Goal: Task Accomplishment & Management: Use online tool/utility

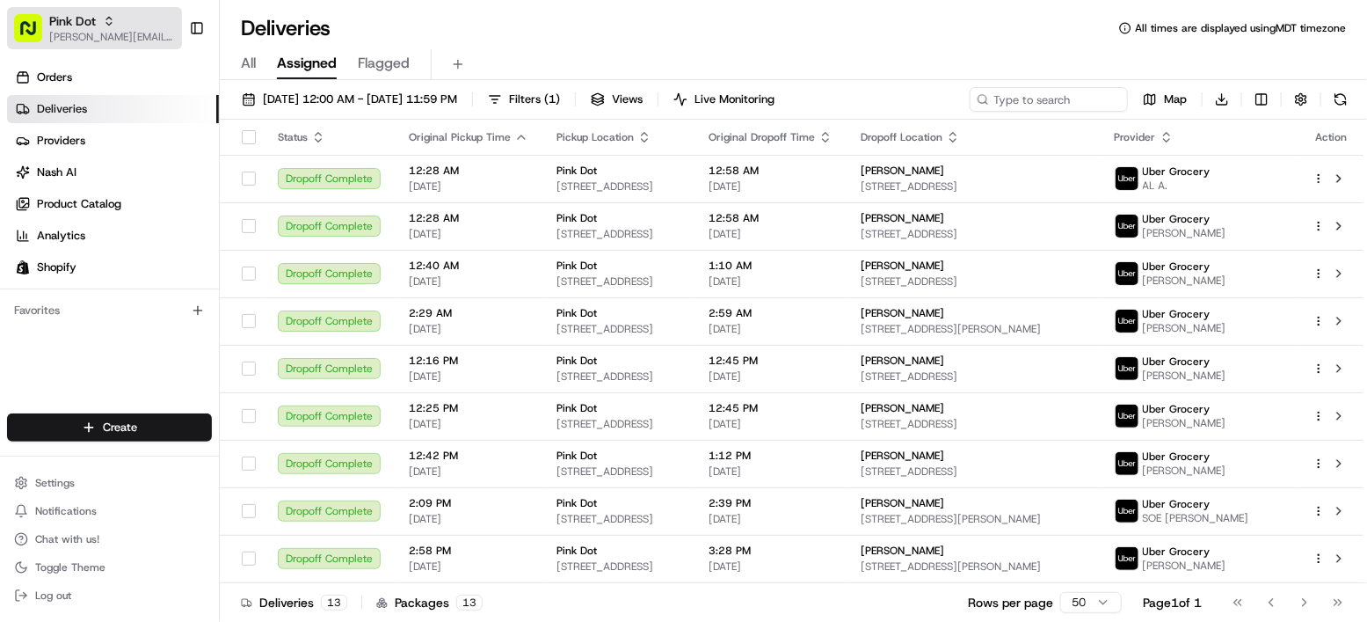
click at [94, 25] on span "Pink Dot" at bounding box center [72, 21] width 47 height 18
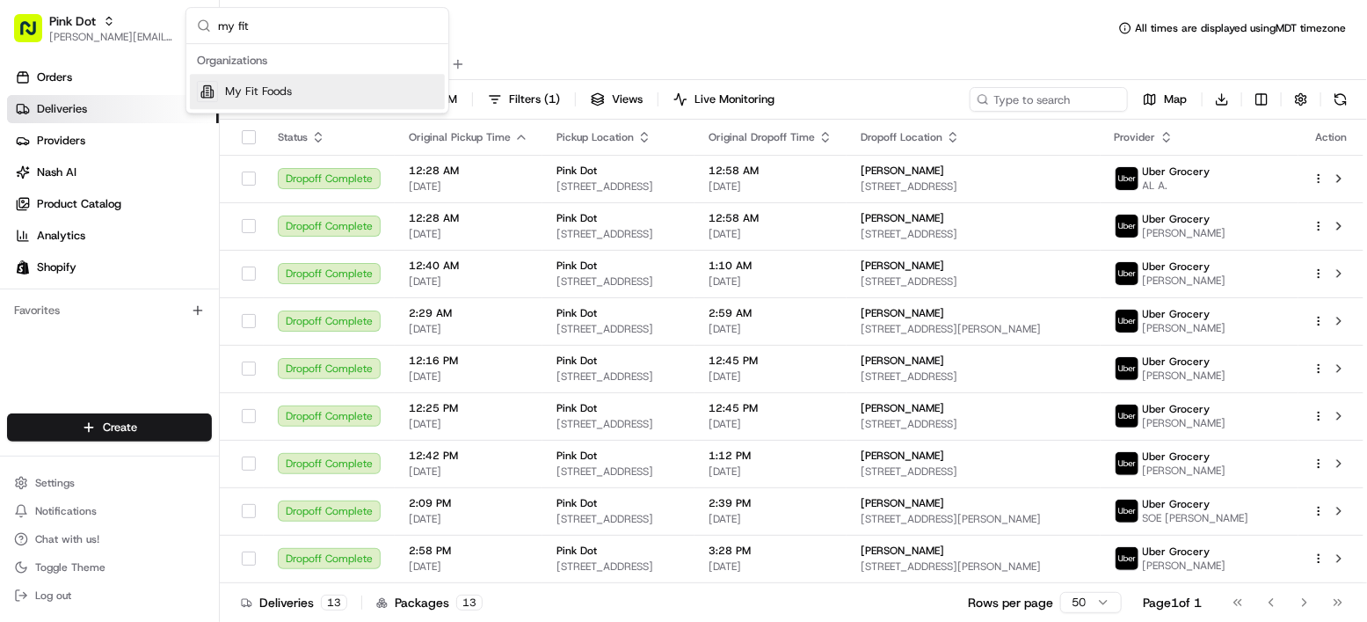
type input "my fit"
click at [282, 101] on div "My Fit Foods" at bounding box center [317, 91] width 255 height 35
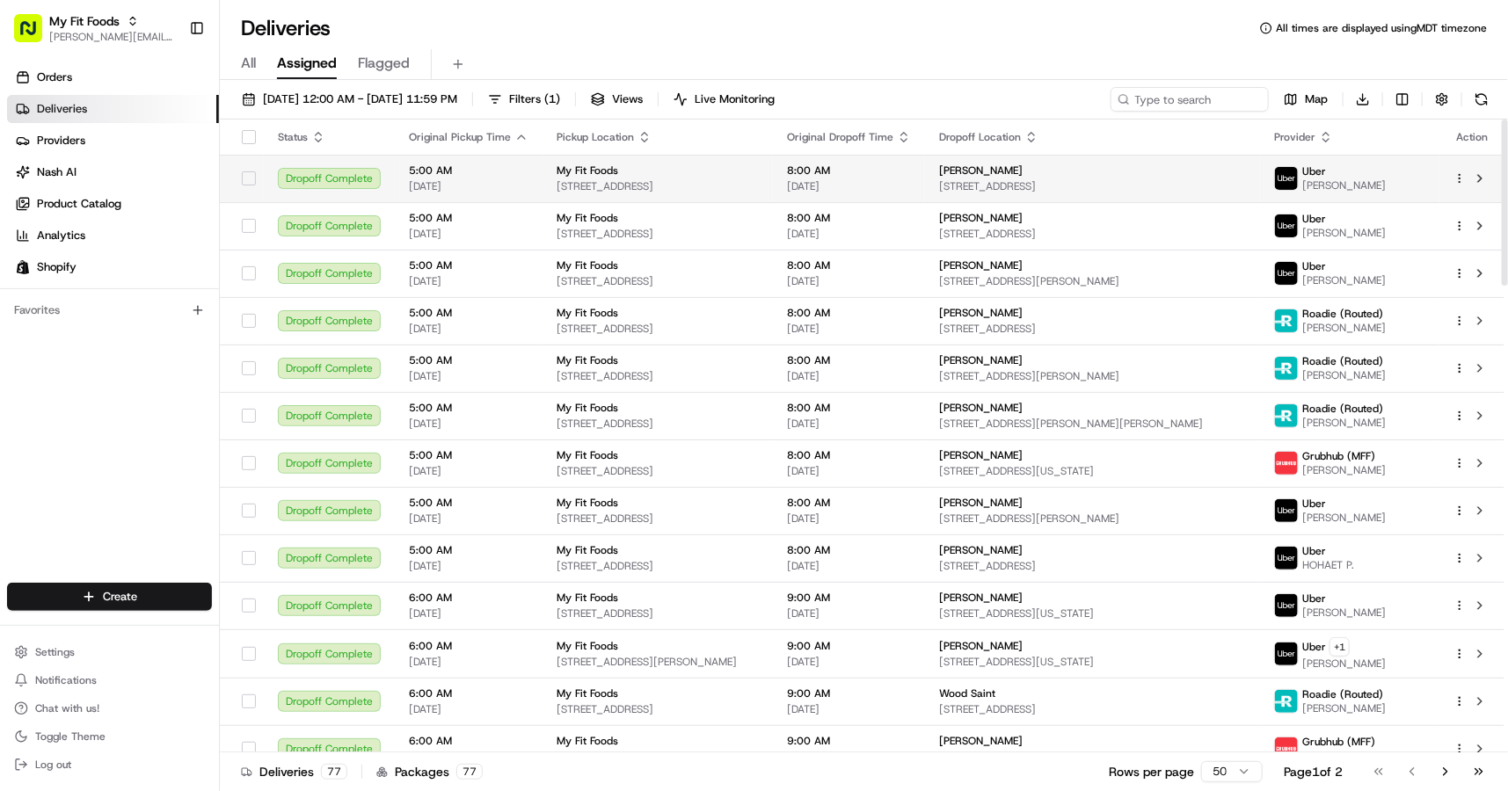
click at [1246, 174] on div "[PERSON_NAME]" at bounding box center [1092, 171] width 307 height 14
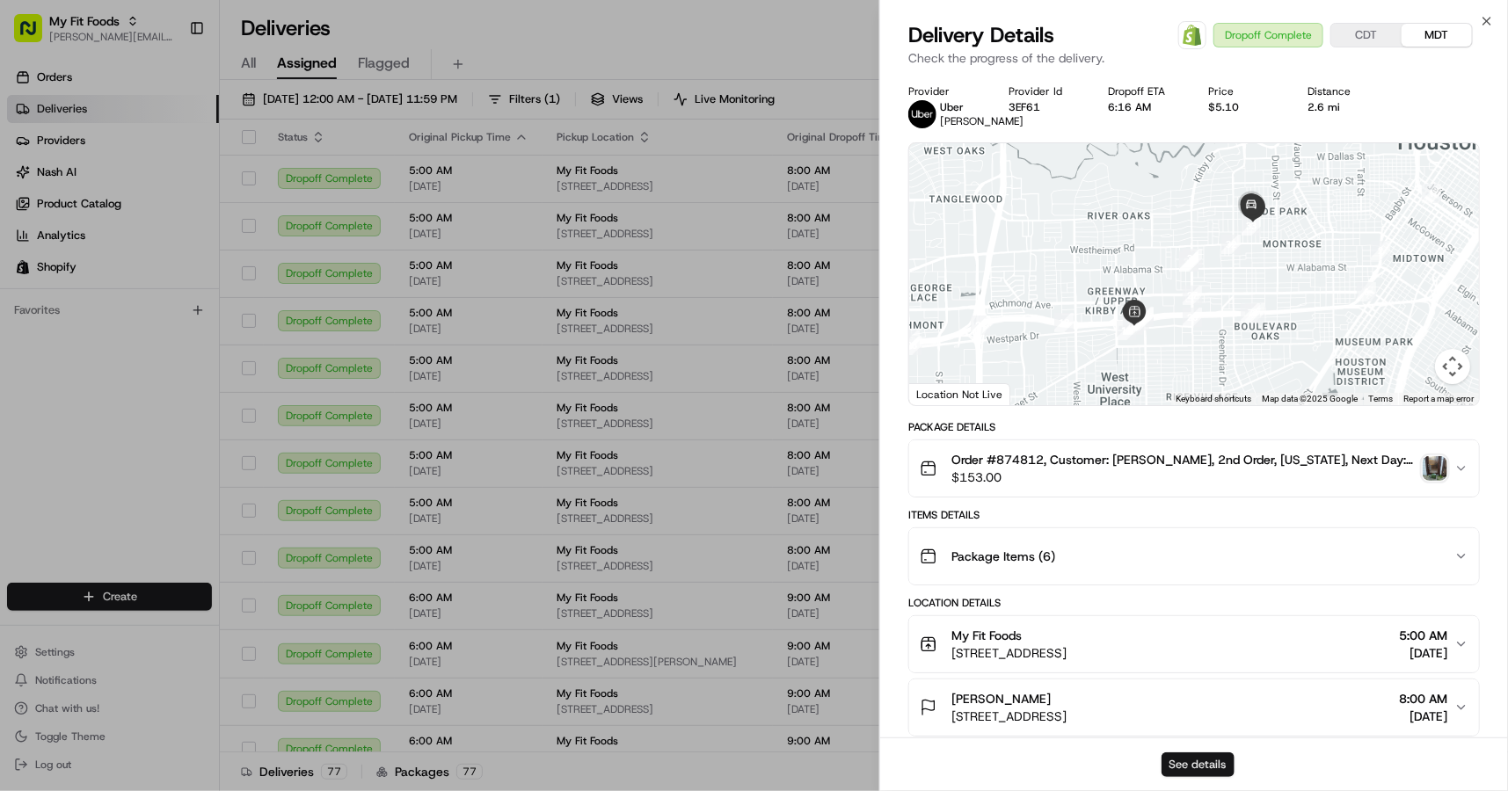
click at [1200, 621] on button "See details" at bounding box center [1197, 765] width 73 height 25
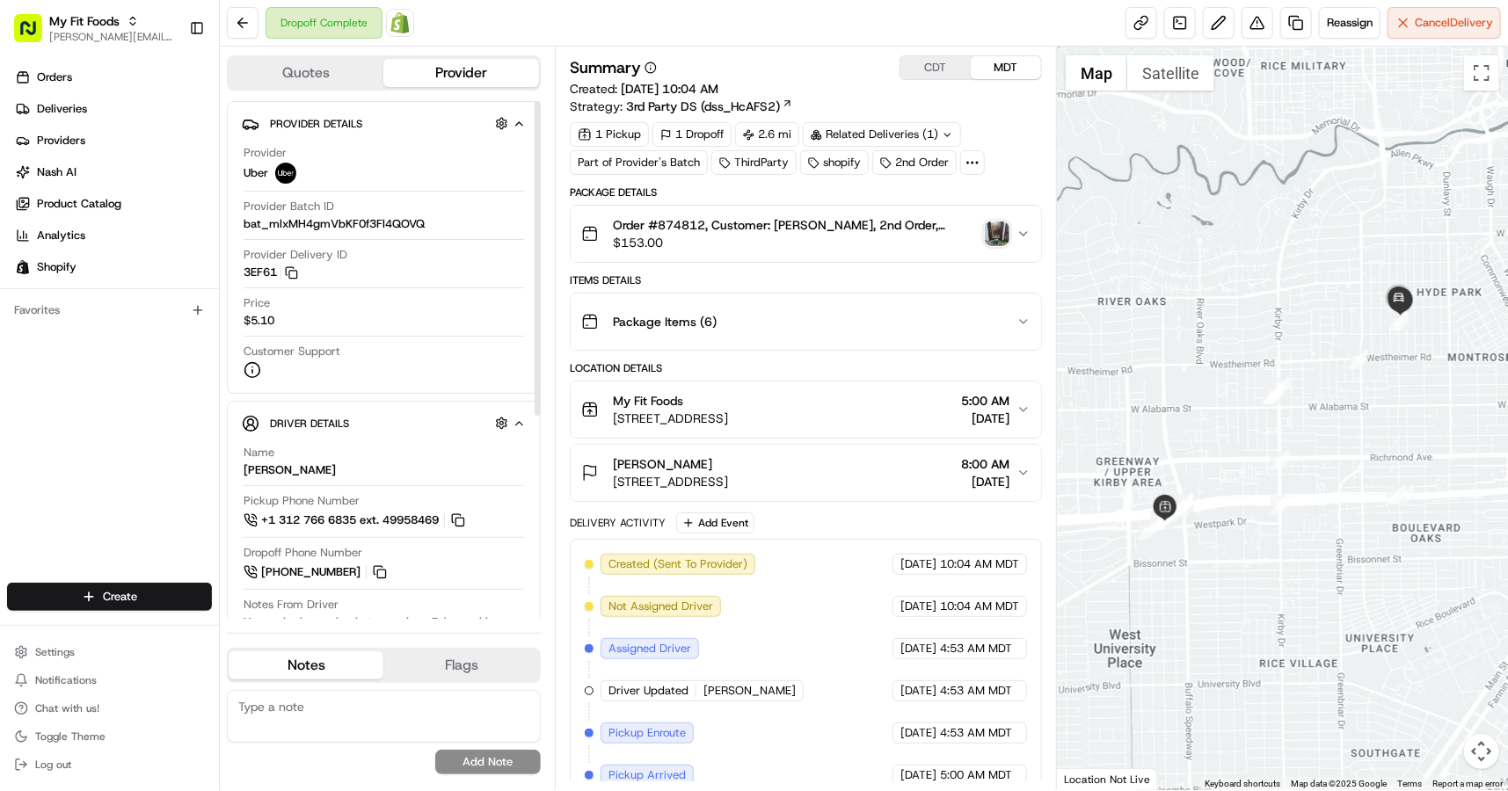
click at [319, 69] on button "Quotes" at bounding box center [306, 73] width 155 height 28
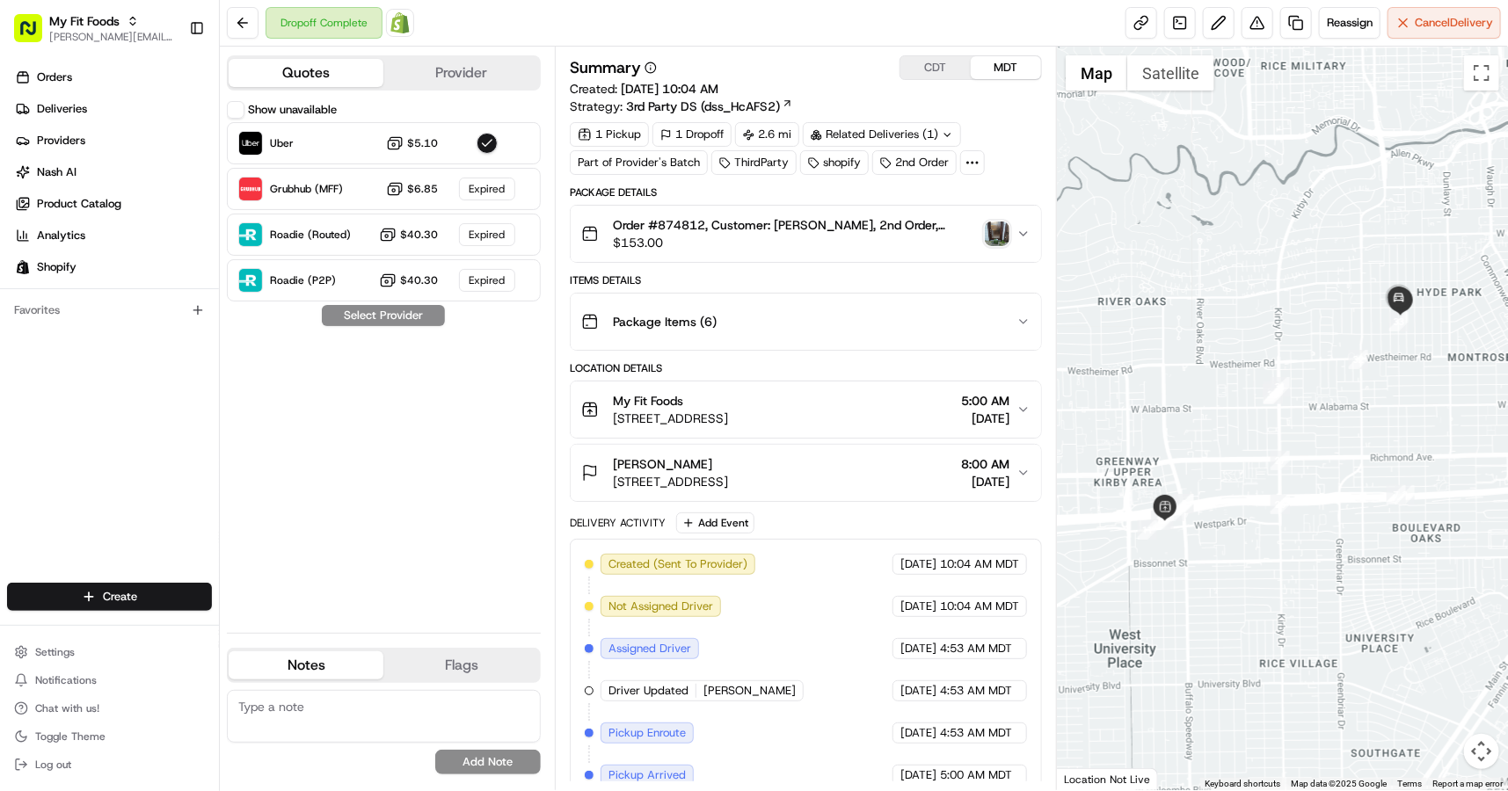
click at [421, 82] on button "Provider" at bounding box center [460, 73] width 155 height 28
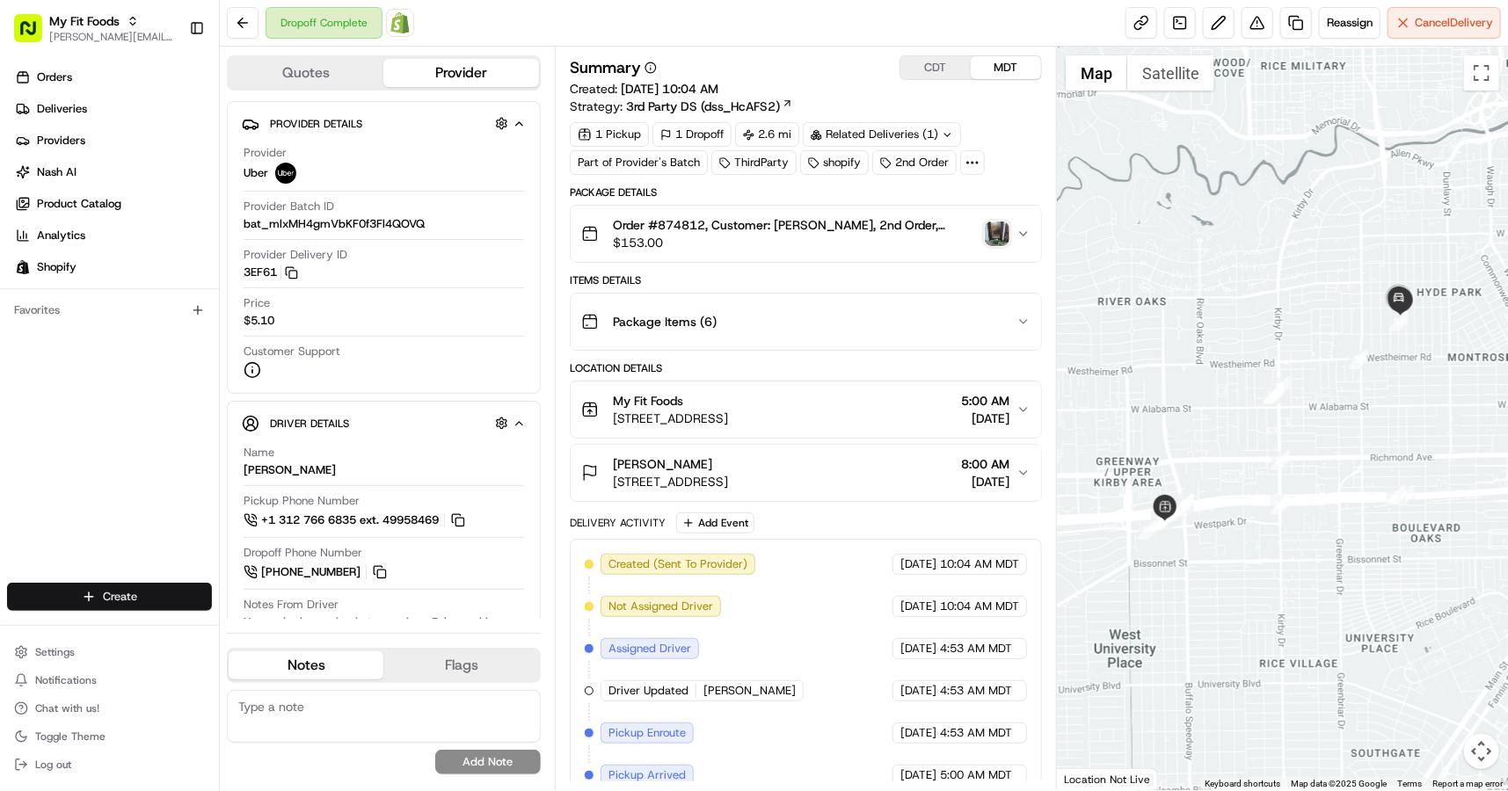
click at [99, 599] on html "My Fit Foods benny@usenash.com Toggle Sidebar Orders Deliveries Providers Nash …" at bounding box center [754, 395] width 1508 height 791
click at [274, 629] on link "Delivery" at bounding box center [318, 630] width 196 height 32
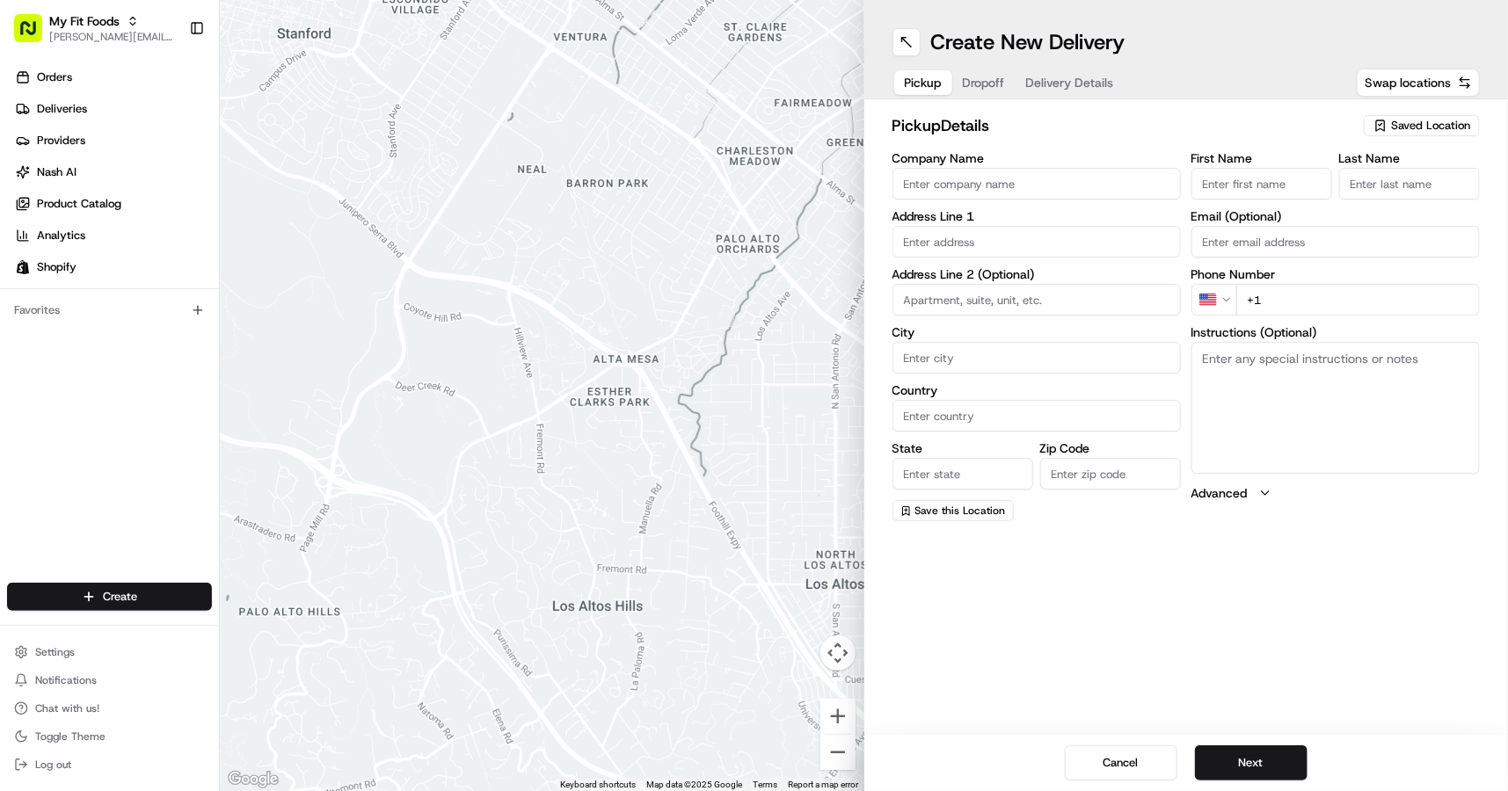
click at [1398, 126] on span "Saved Location" at bounding box center [1430, 126] width 79 height 16
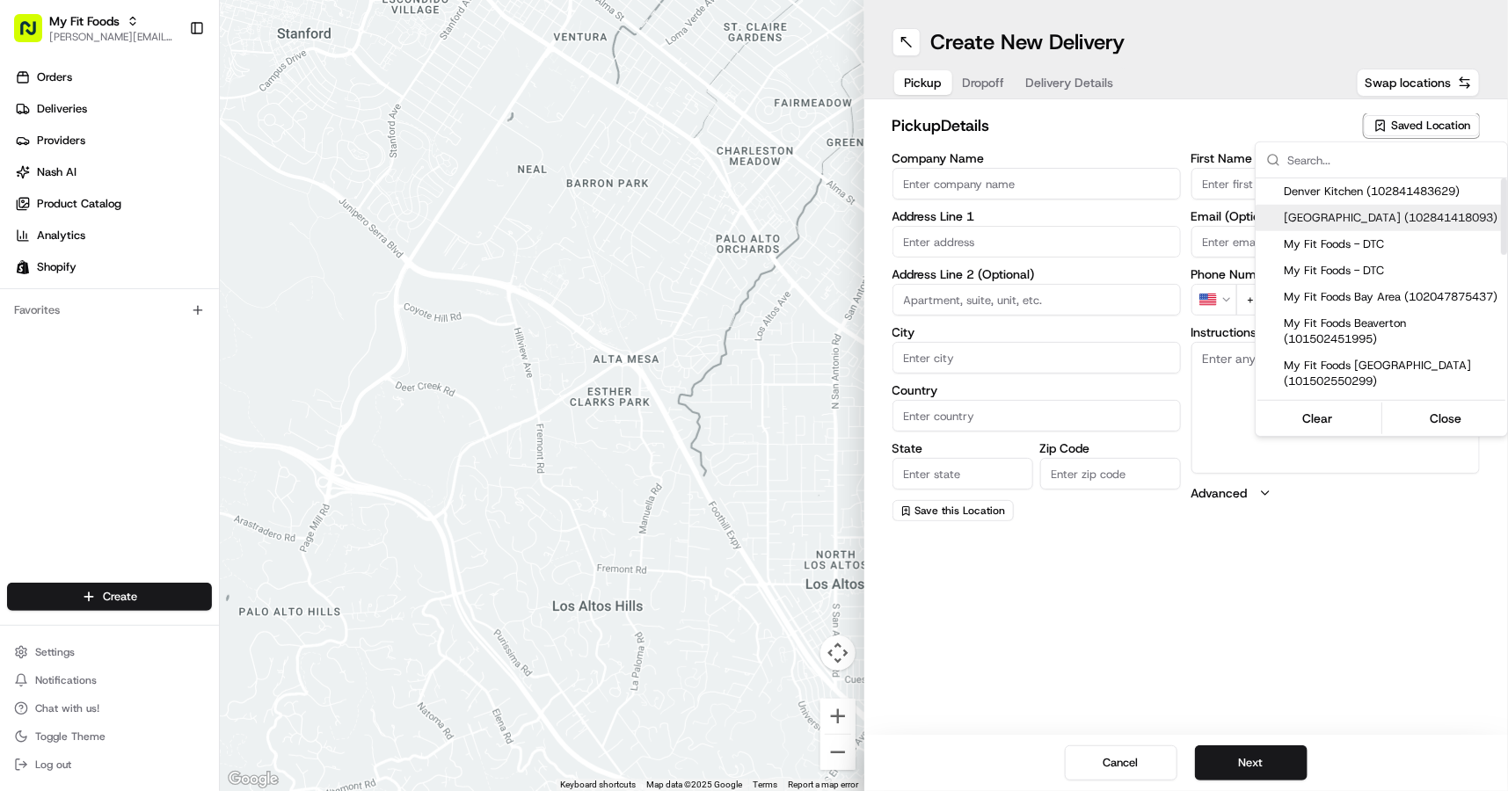
click at [1359, 217] on span "Houston Warehouse (102841418093)" at bounding box center [1391, 218] width 216 height 16
type input "Houston Warehouse"
type input "8207 Dunlap St"
type input "Houston"
type input "US"
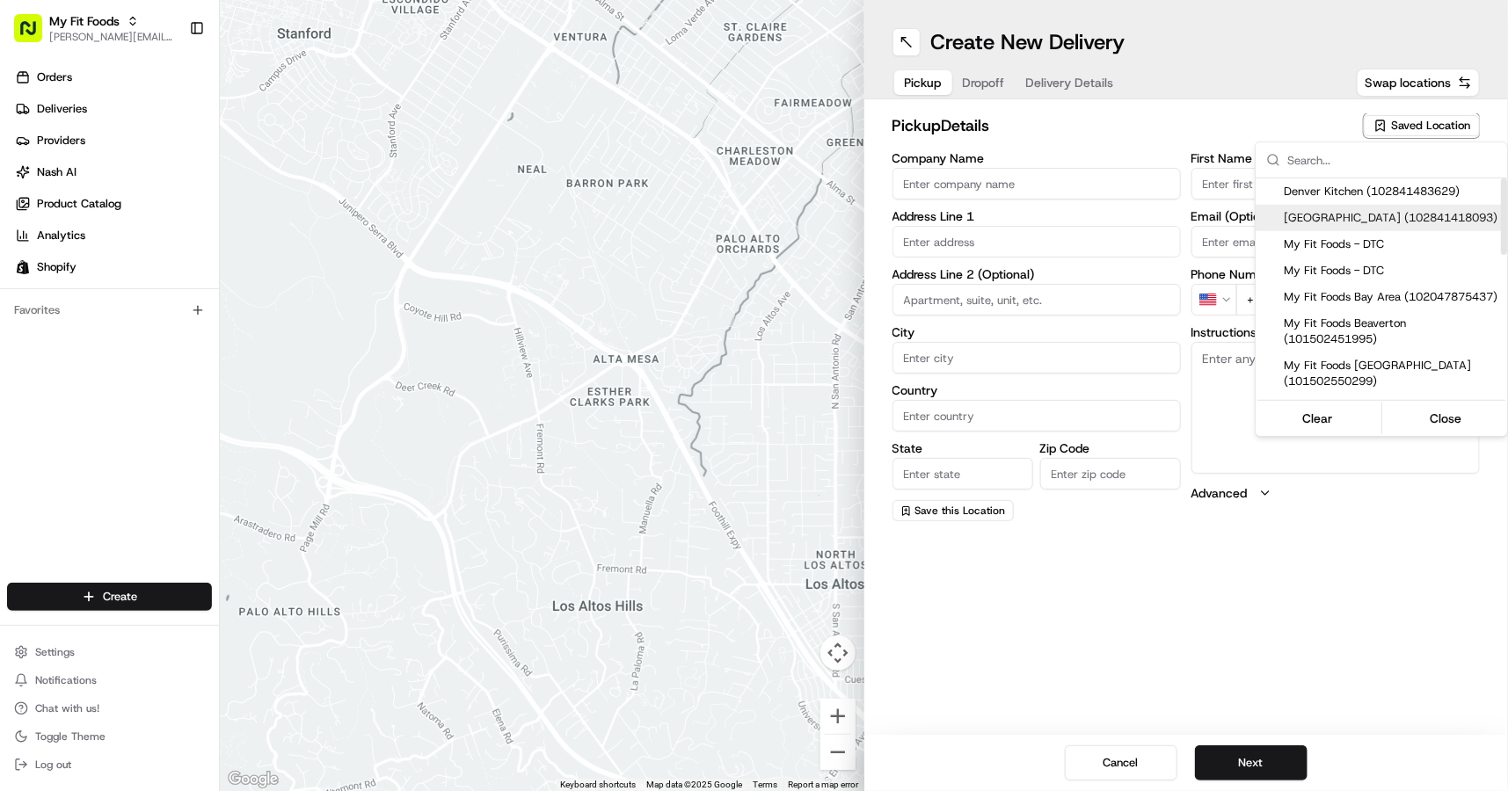
type input "TX"
type input "77074"
type input "+1 500 555 0006"
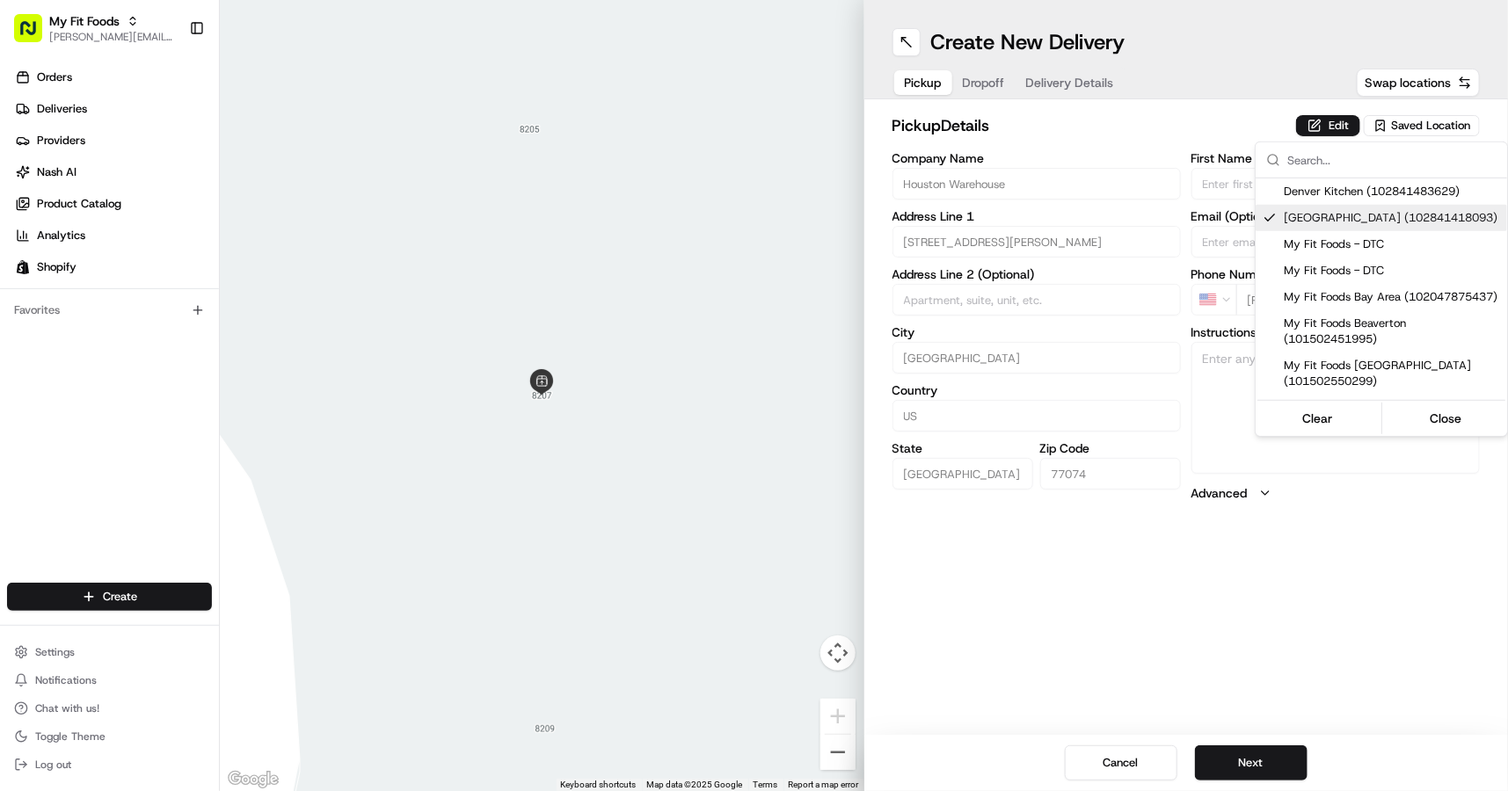
click at [1058, 153] on html "My Fit Foods benny@usenash.com Toggle Sidebar Orders Deliveries Providers Nash …" at bounding box center [754, 395] width 1508 height 791
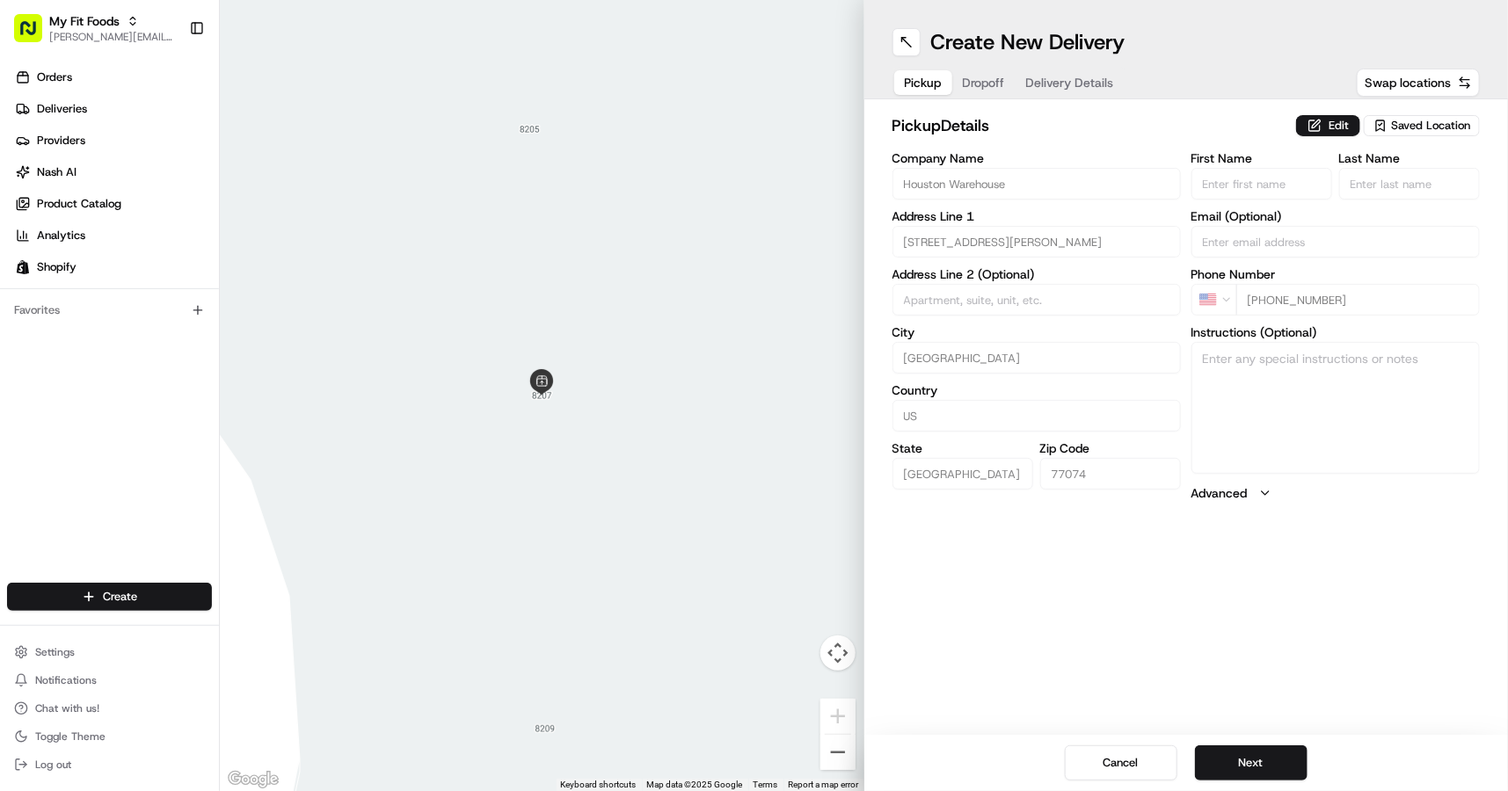
click at [972, 84] on button "Dropoff" at bounding box center [983, 82] width 63 height 25
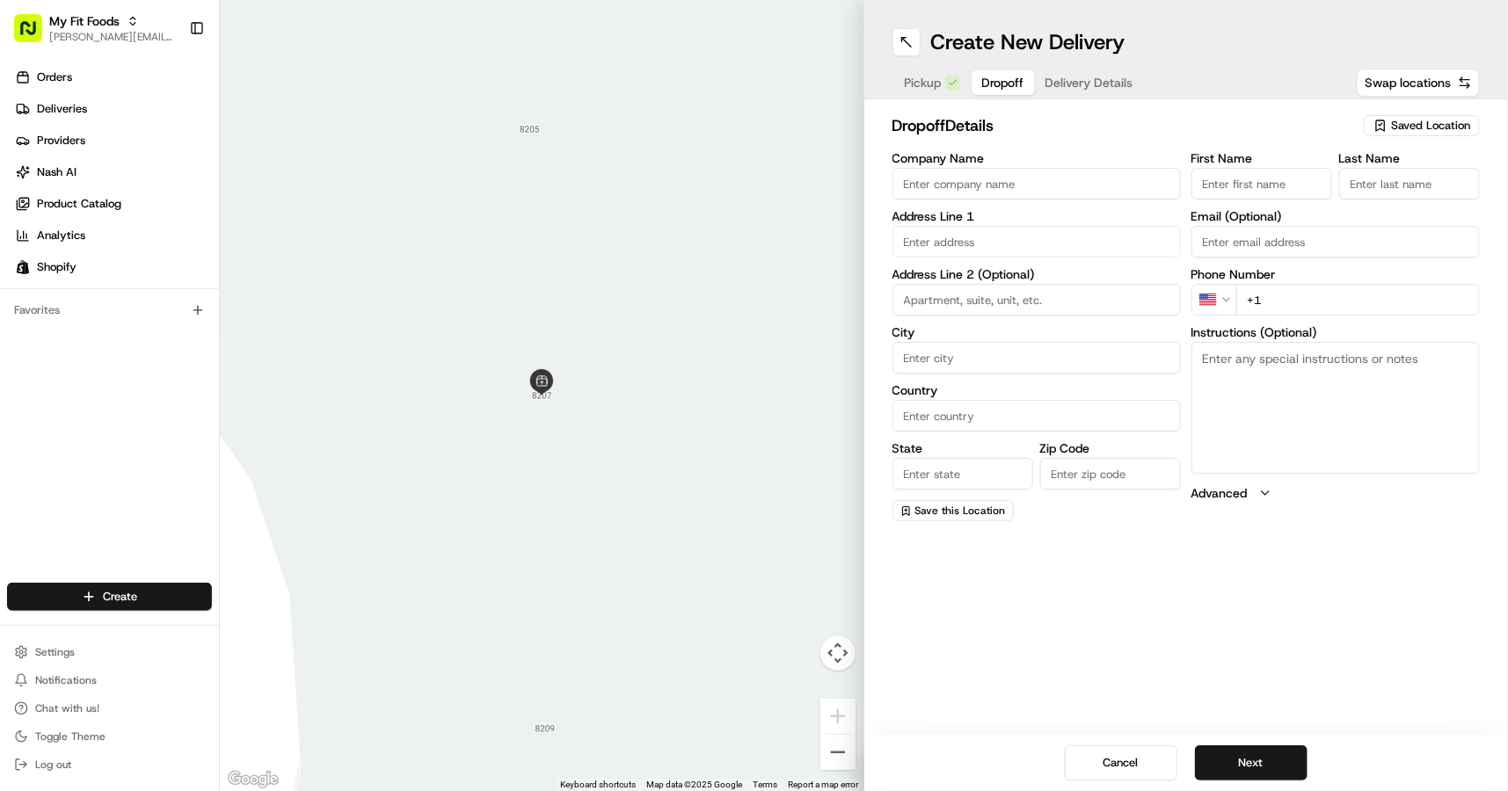
click at [1110, 80] on span "Delivery Details" at bounding box center [1089, 83] width 88 height 18
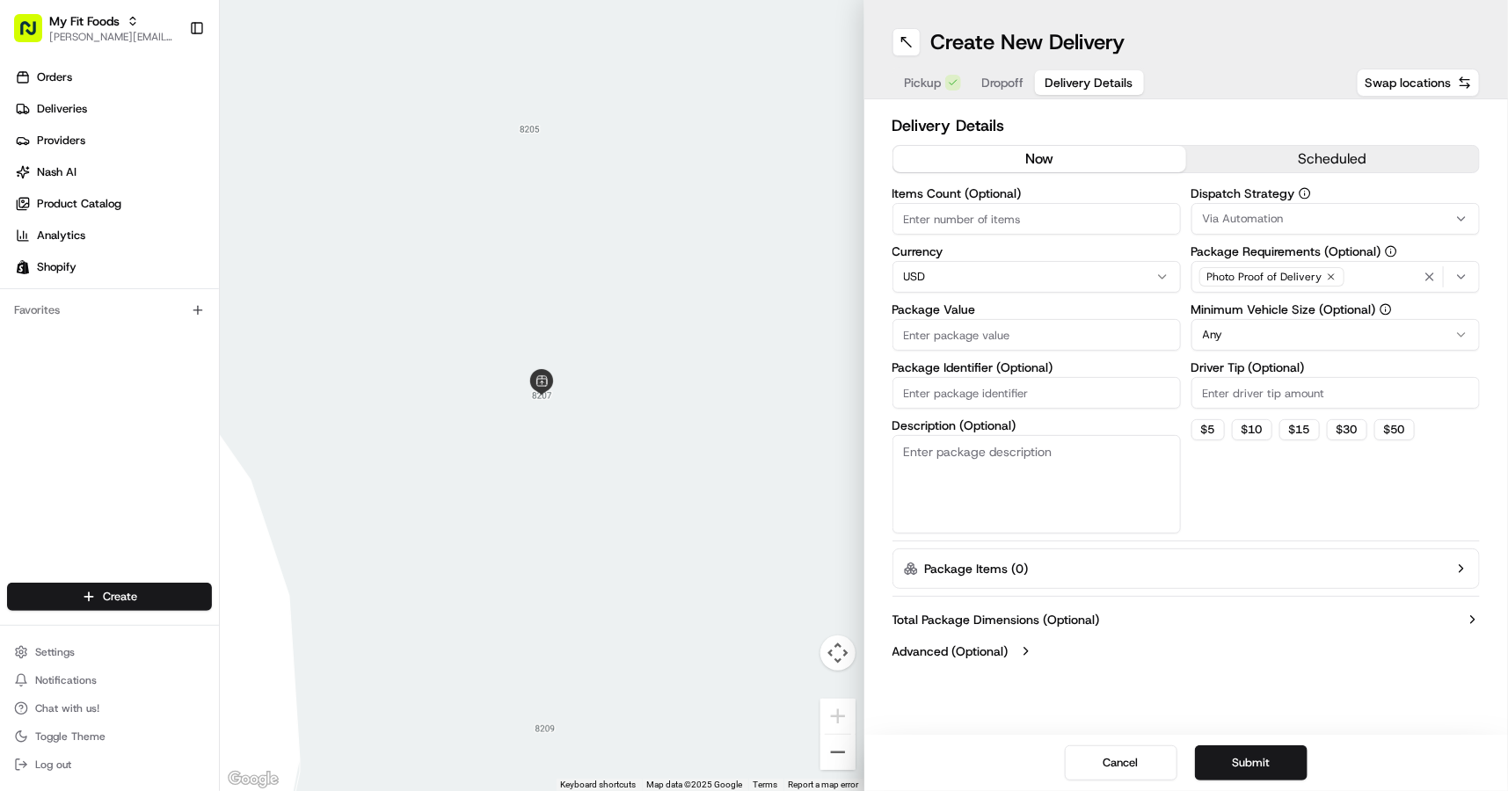
click at [1291, 161] on button "scheduled" at bounding box center [1332, 159] width 293 height 26
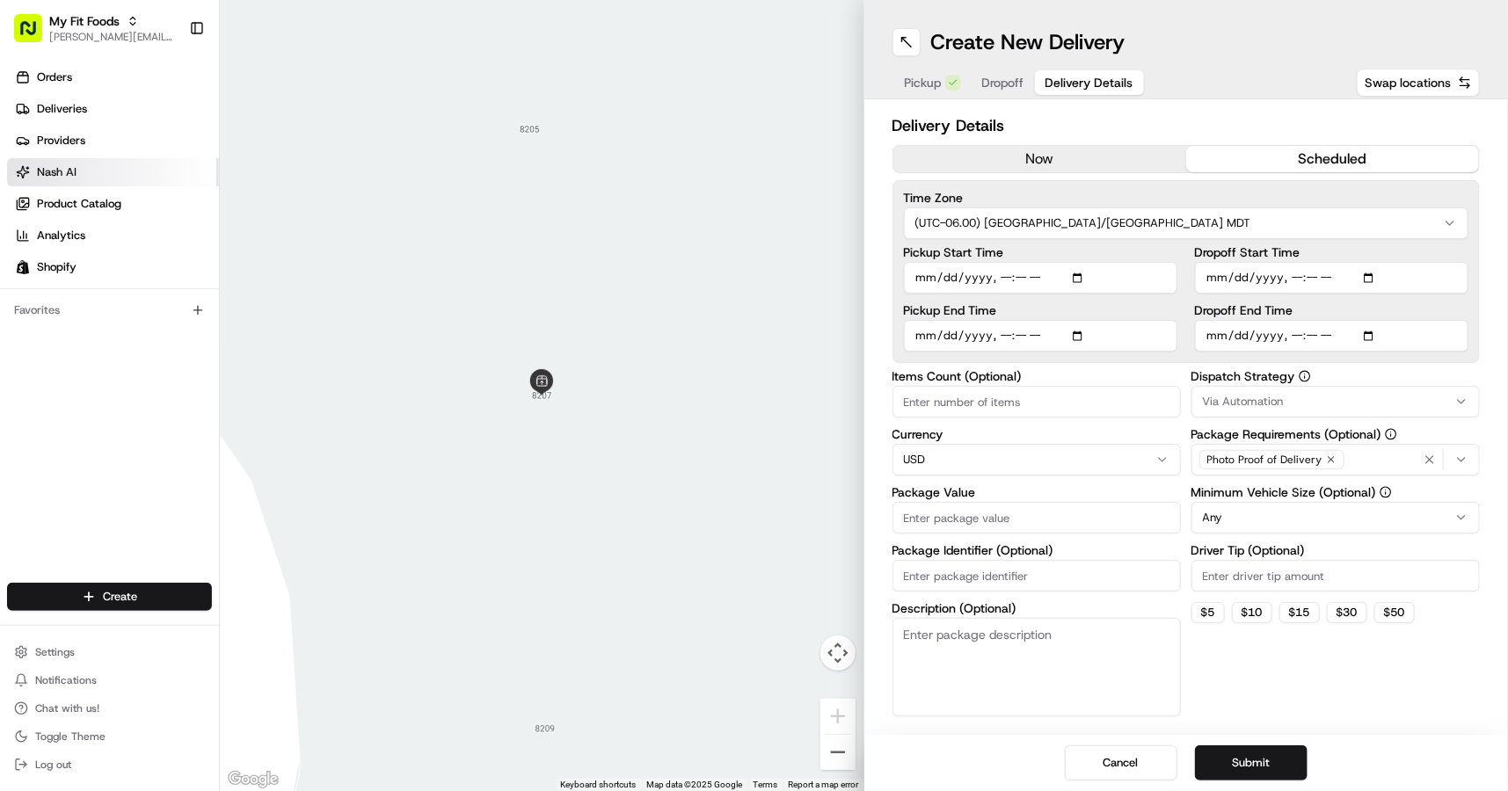
click at [97, 181] on link "Nash AI" at bounding box center [113, 172] width 212 height 28
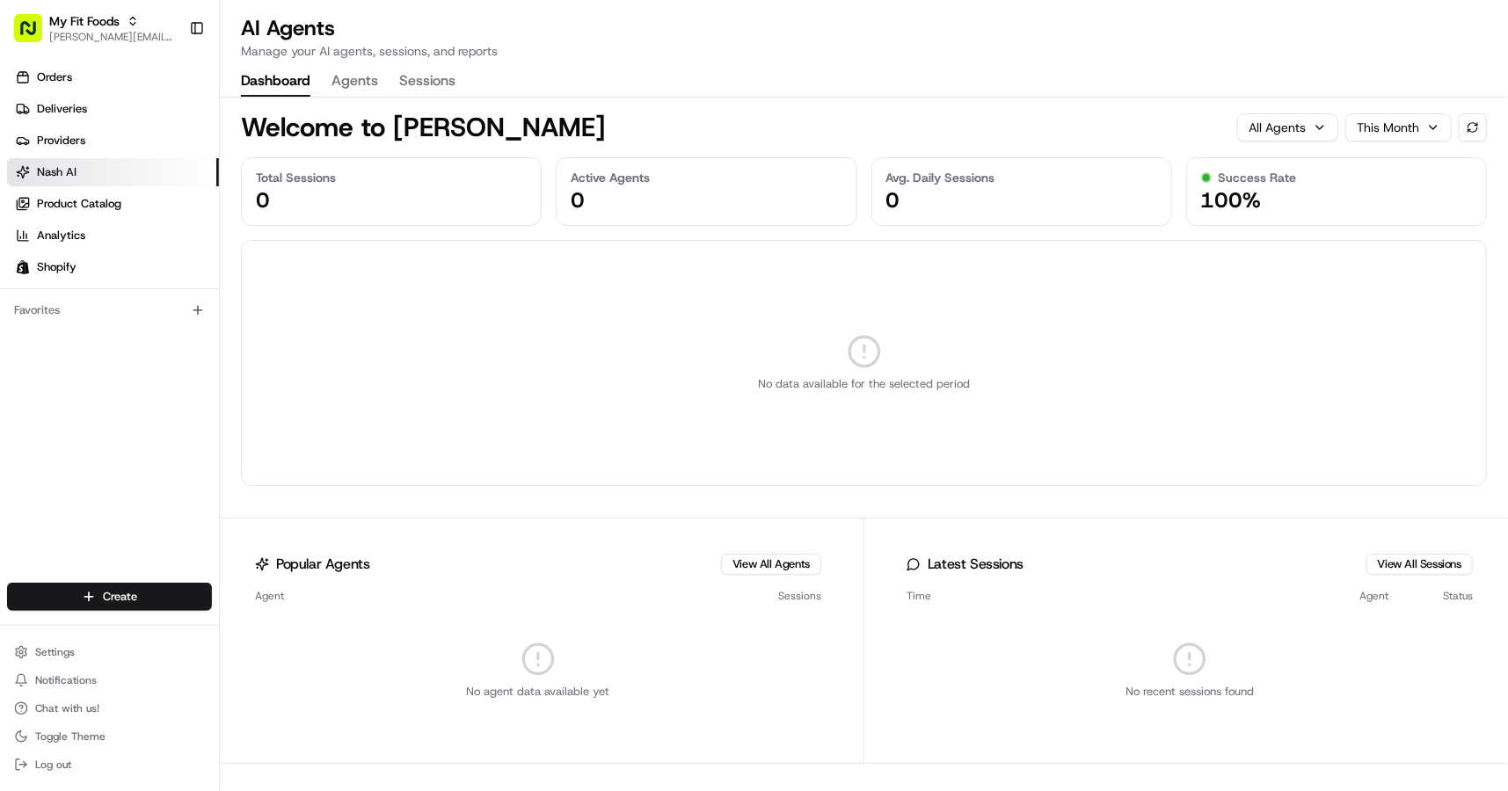
click at [353, 85] on button "Agents" at bounding box center [354, 82] width 47 height 30
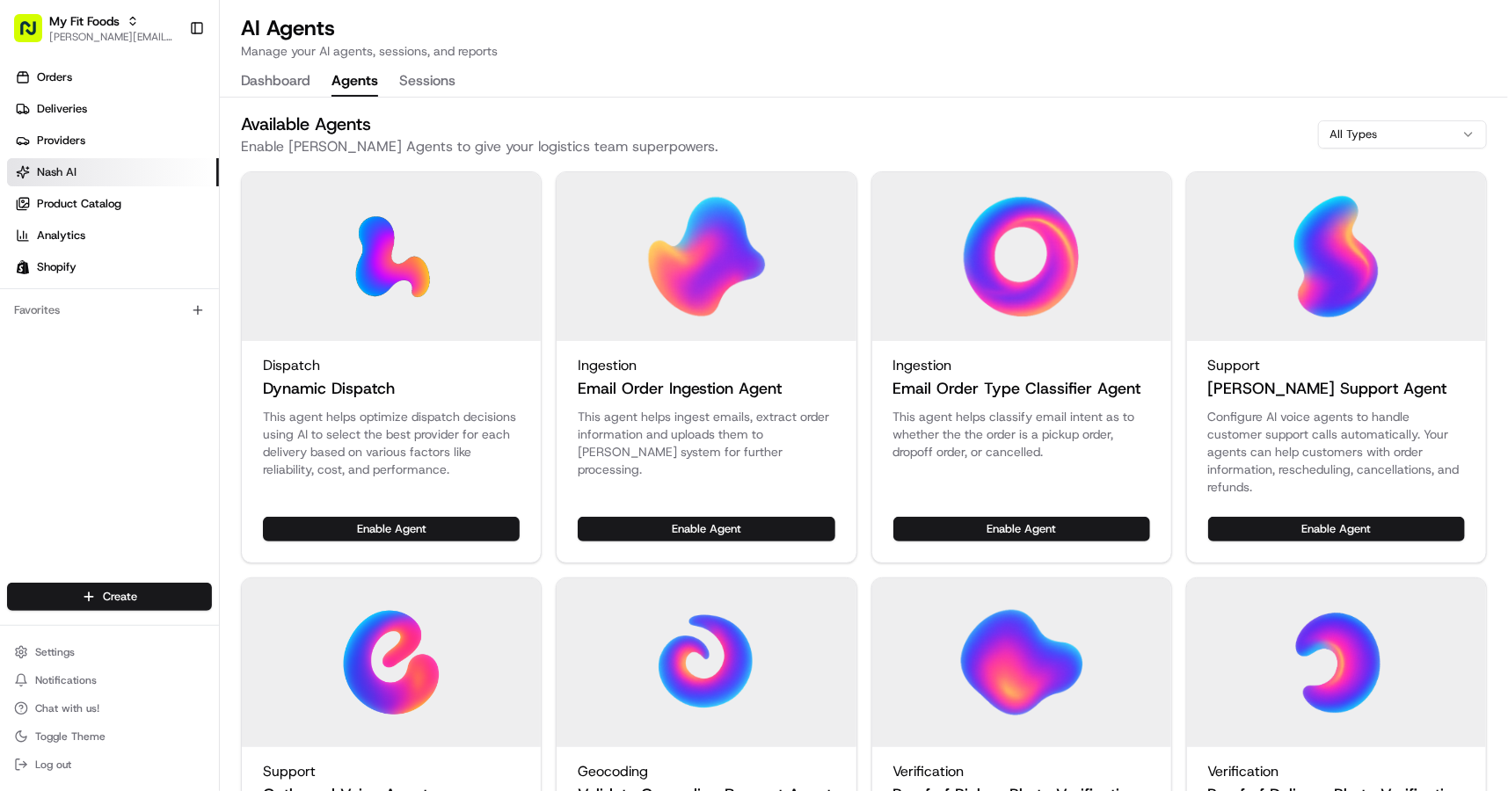
drag, startPoint x: 582, startPoint y: 389, endPoint x: 798, endPoint y: 386, distance: 216.3
click at [798, 386] on div "Ingestion Email Order Ingestion Agent" at bounding box center [706, 378] width 257 height 46
drag, startPoint x: 578, startPoint y: 386, endPoint x: 806, endPoint y: 405, distance: 228.5
click at [806, 405] on div "Ingestion Email Order Ingestion Agent" at bounding box center [705, 374] width 299 height 67
click at [675, 525] on button "Enable Agent" at bounding box center [706, 529] width 257 height 25
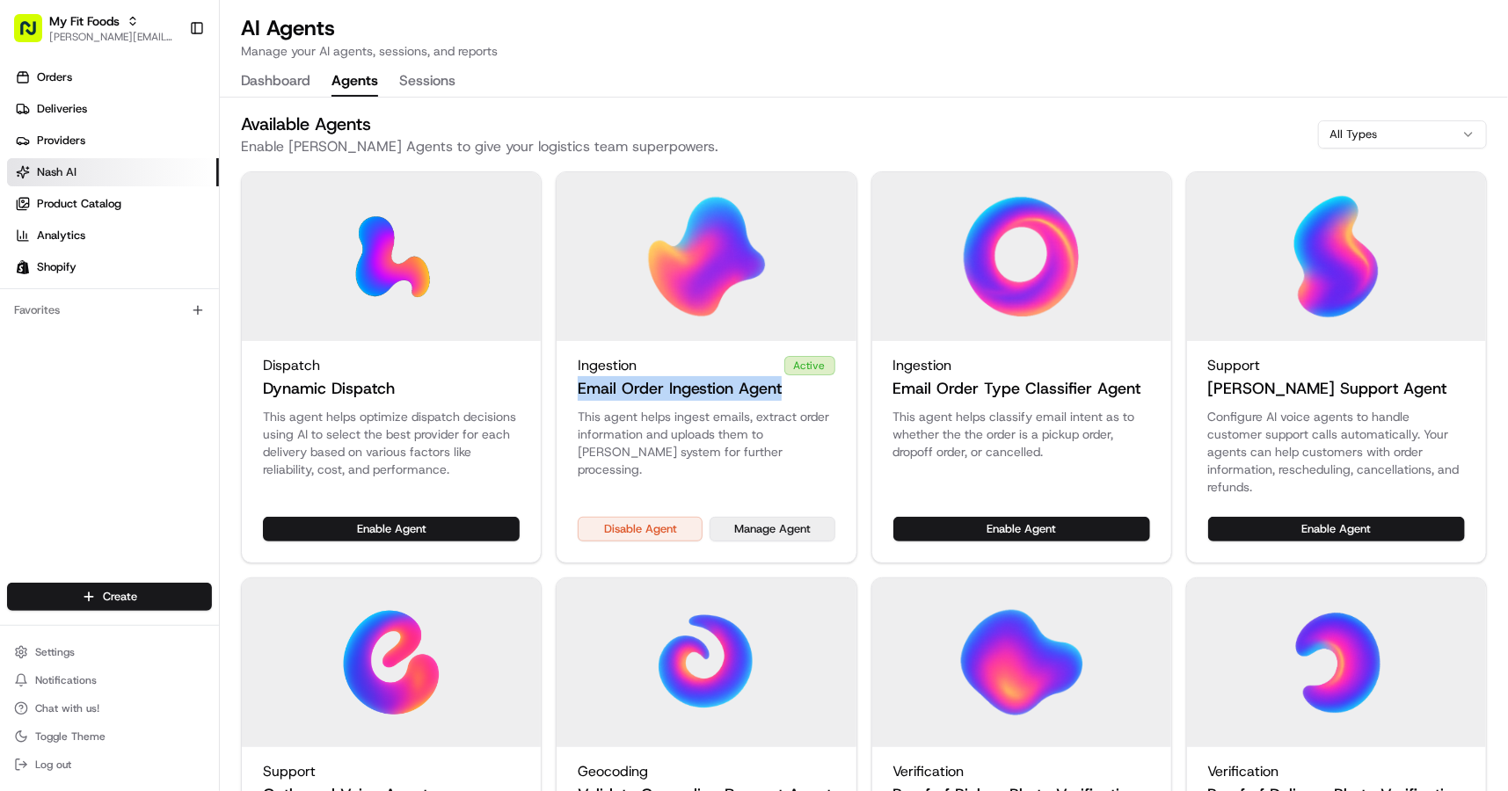
click at [791, 521] on button "Manage Agent" at bounding box center [771, 529] width 125 height 25
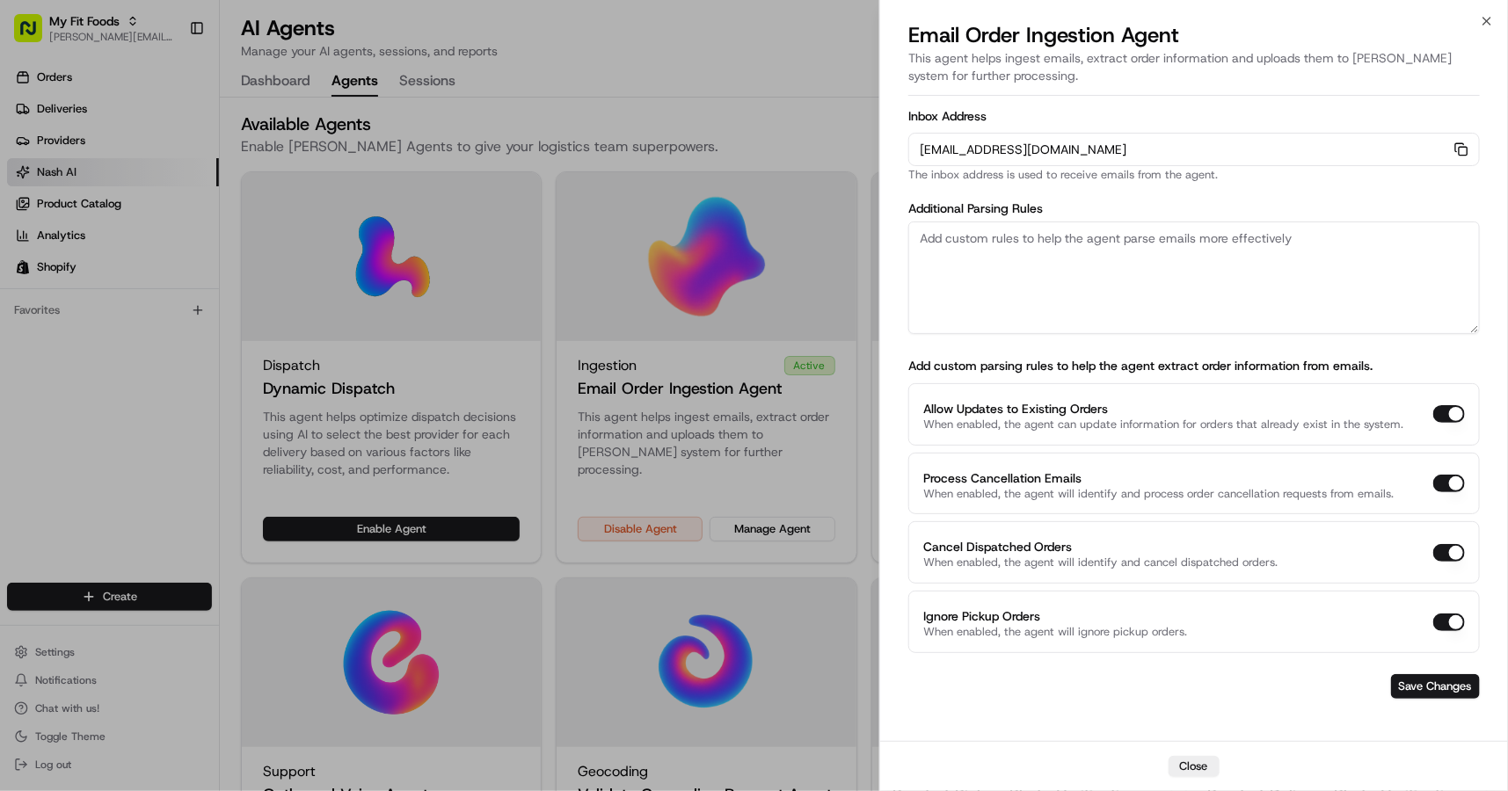
click at [913, 149] on div "orders-ingest+org_gAQ5a8+prod_d869df88@usenash.com Copy orders-ingest+org_gAQ5a…" at bounding box center [1193, 149] width 571 height 33
drag, startPoint x: 917, startPoint y: 149, endPoint x: 1280, endPoint y: 142, distance: 363.2
click at [1280, 142] on div "orders-ingest+org_gAQ5a8+prod_d869df88@usenash.com Copy orders-ingest+org_gAQ5a…" at bounding box center [1193, 149] width 571 height 33
click at [1199, 762] on button "Close" at bounding box center [1193, 766] width 51 height 21
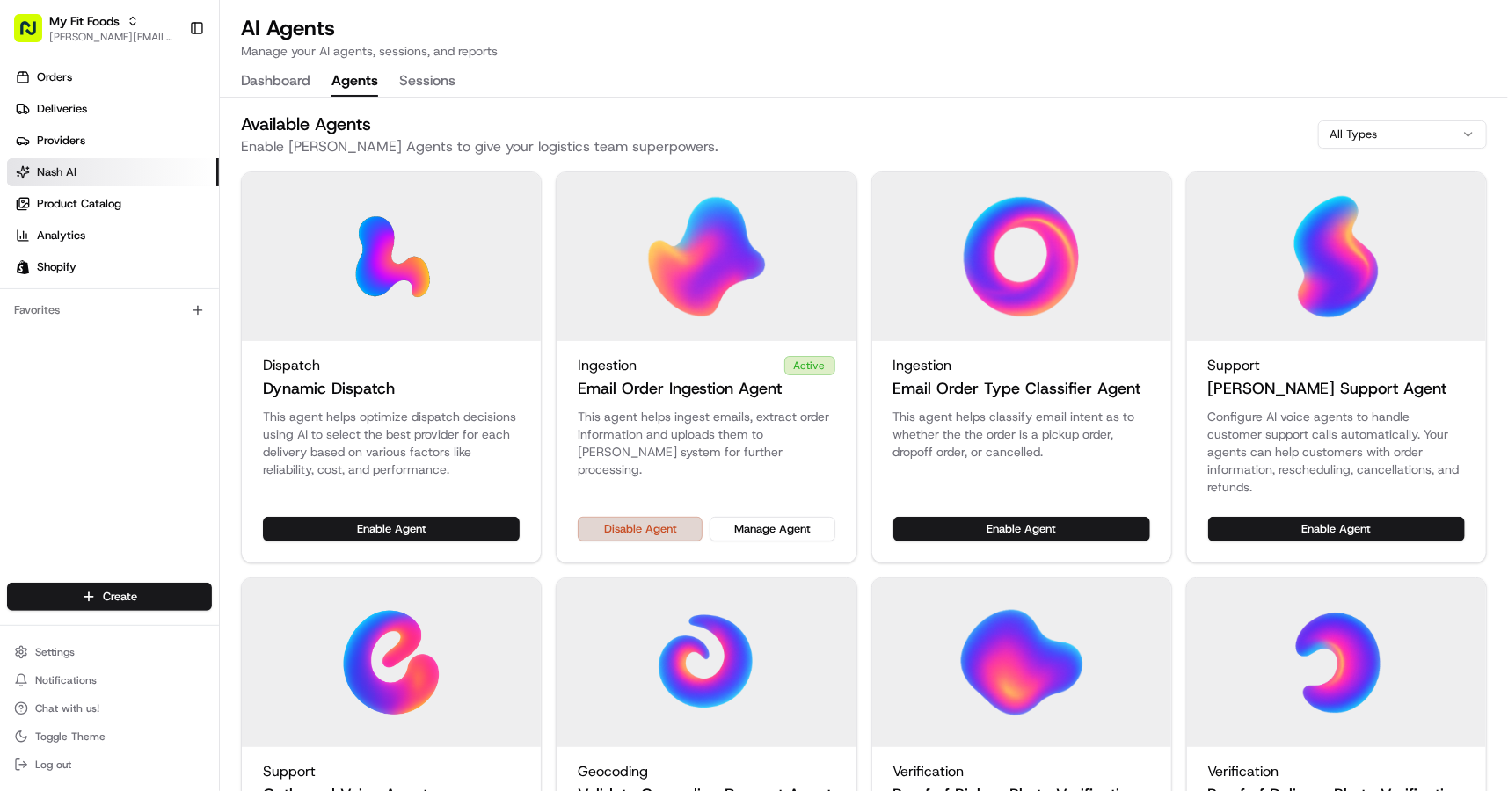
click at [670, 534] on button "Disable Agent" at bounding box center [640, 529] width 125 height 25
click at [300, 91] on button "Dashboard" at bounding box center [275, 82] width 69 height 30
